Goal: Task Accomplishment & Management: Manage account settings

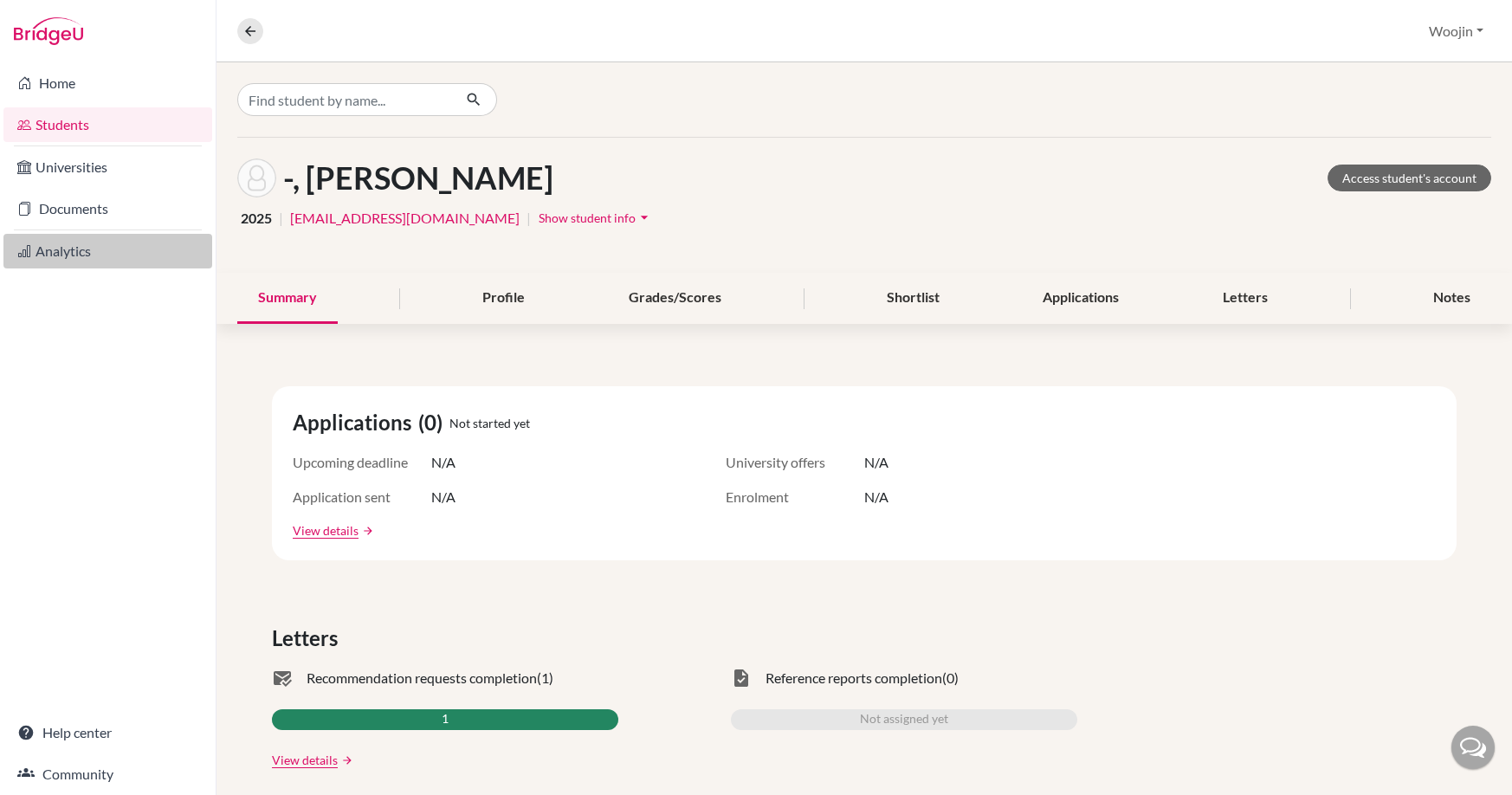
click at [128, 244] on link "Analytics" at bounding box center [108, 251] width 209 height 35
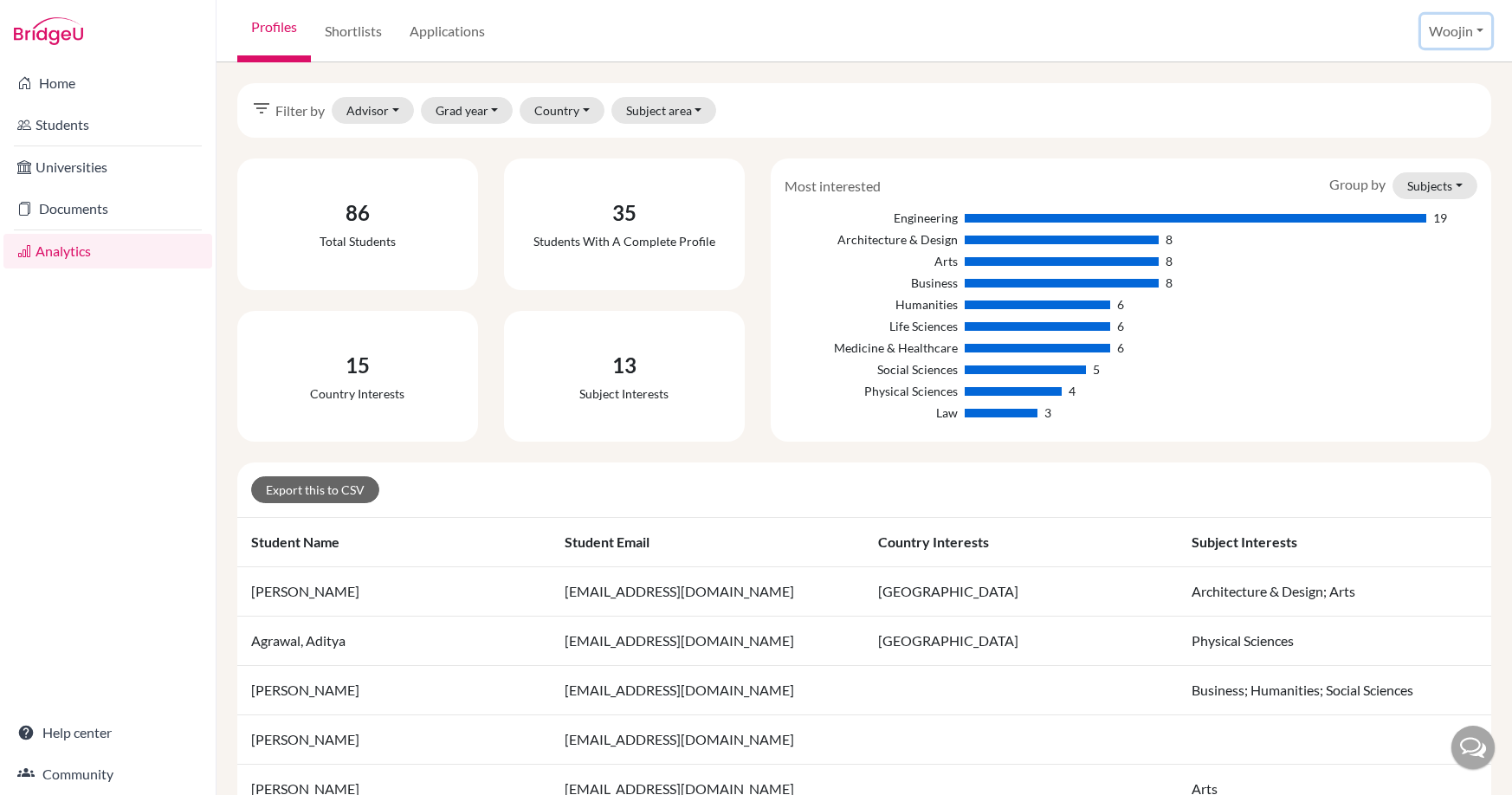
click at [1443, 18] on button "Woojin" at bounding box center [1455, 31] width 70 height 33
click at [1435, 95] on link "School Settings" at bounding box center [1424, 99] width 137 height 28
click at [1435, 95] on div "filter_list Filter by Advisor [GEOGRAPHIC_DATA][PERSON_NAME][GEOGRAPHIC_DATA] G…" at bounding box center [864, 110] width 1254 height 55
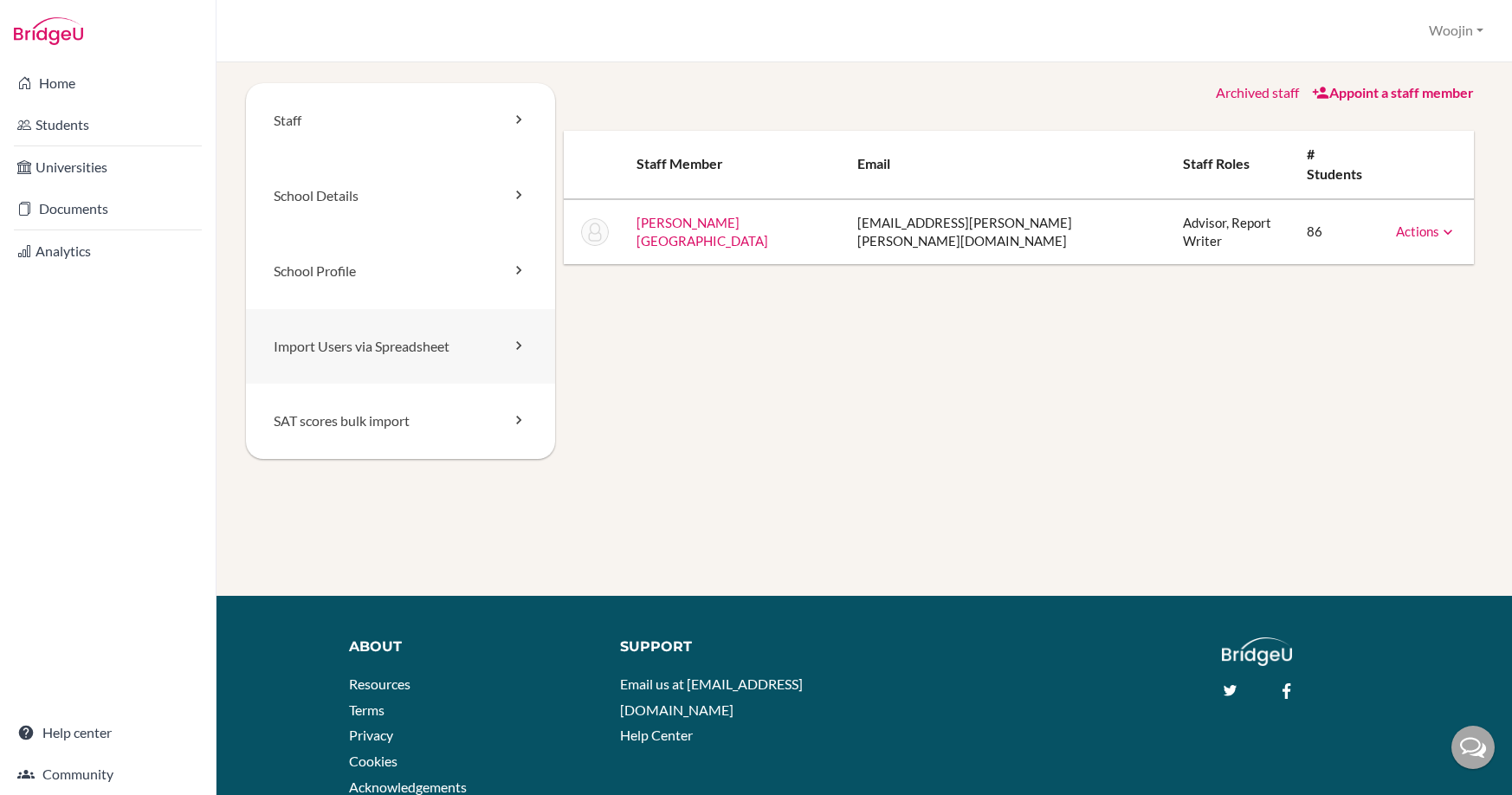
click at [502, 326] on link "Import Users via Spreadsheet" at bounding box center [400, 346] width 309 height 76
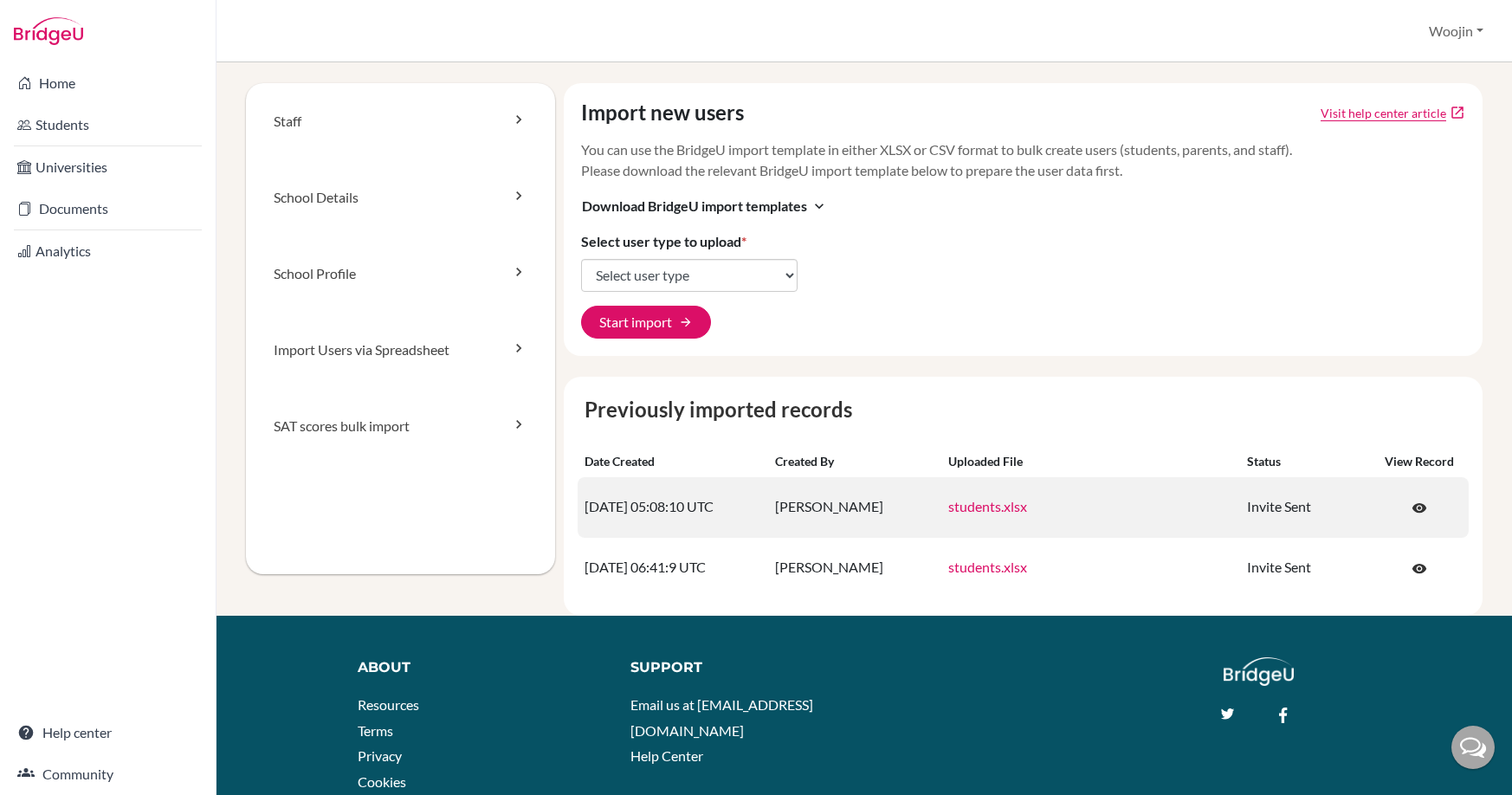
click at [988, 505] on link "students.xlsx" at bounding box center [988, 505] width 79 height 16
